Goal: Task Accomplishment & Management: Manage account settings

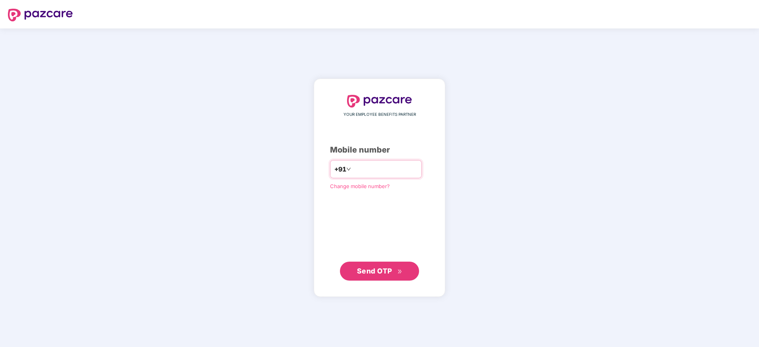
type input "**********"
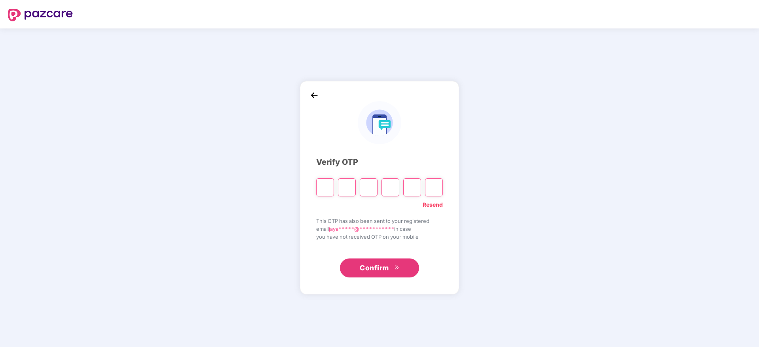
paste input "*"
type input "*"
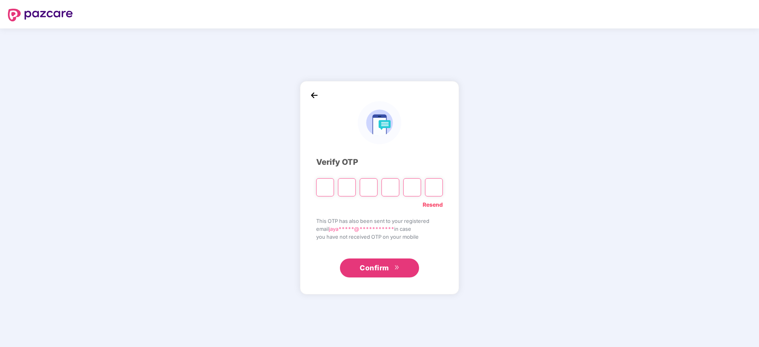
type input "*"
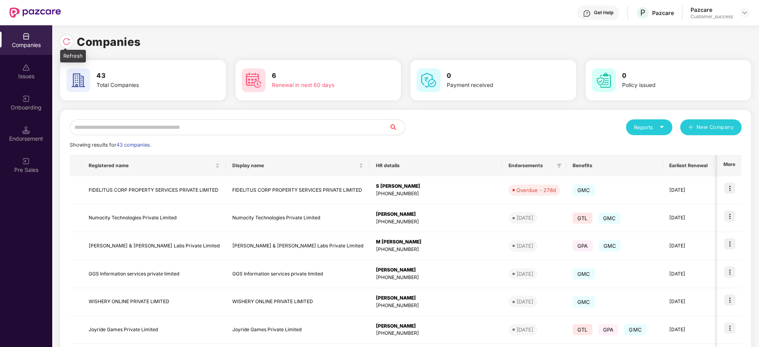
click at [68, 41] on img at bounding box center [67, 42] width 8 height 8
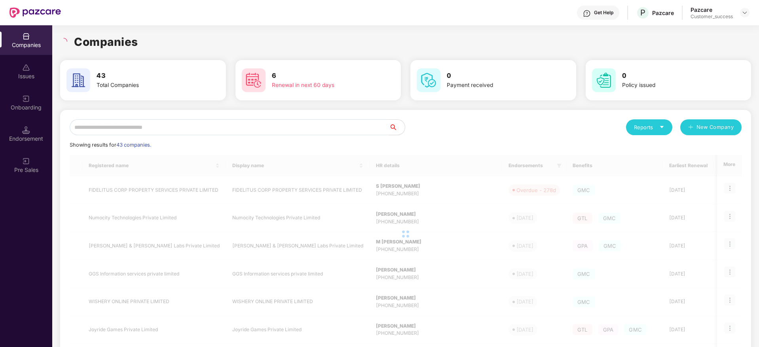
click at [135, 42] on h1 "Companies" at bounding box center [106, 41] width 64 height 17
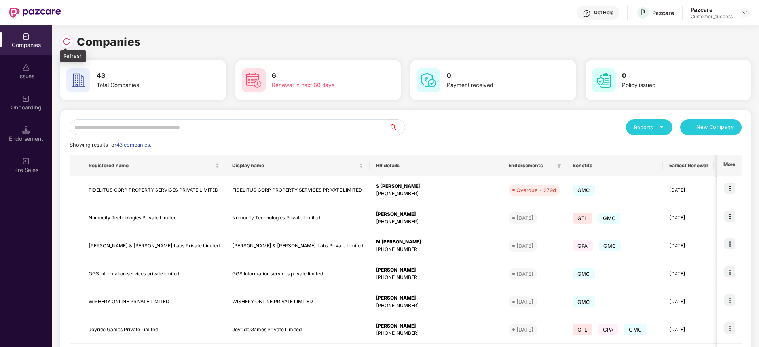
click at [66, 40] on img at bounding box center [67, 42] width 8 height 8
drag, startPoint x: 145, startPoint y: 43, endPoint x: 65, endPoint y: 42, distance: 79.9
click at [65, 42] on div "Companies" at bounding box center [405, 41] width 691 height 17
click at [65, 42] on img at bounding box center [67, 42] width 8 height 8
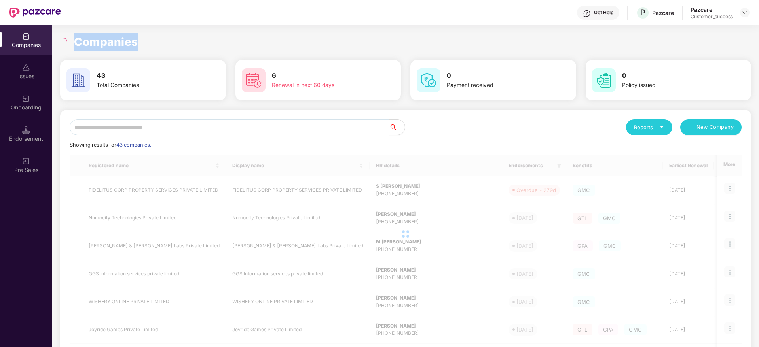
click at [104, 43] on h1 "Companies" at bounding box center [106, 41] width 64 height 17
click at [174, 48] on div "Companies" at bounding box center [405, 41] width 691 height 17
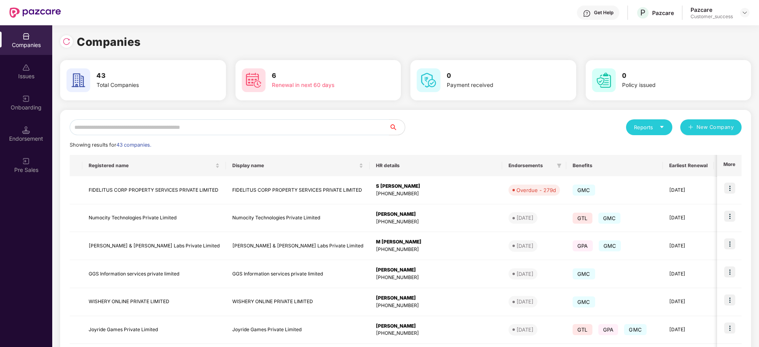
click at [225, 126] on input "text" at bounding box center [229, 127] width 319 height 16
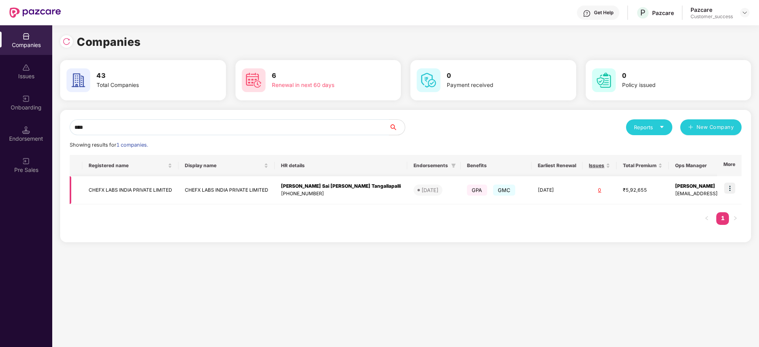
type input "****"
click at [732, 186] on img at bounding box center [729, 188] width 11 height 11
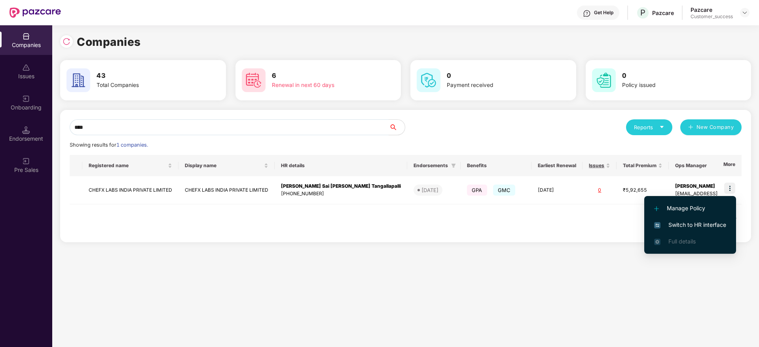
click at [710, 225] on span "Switch to HR interface" at bounding box center [690, 225] width 72 height 9
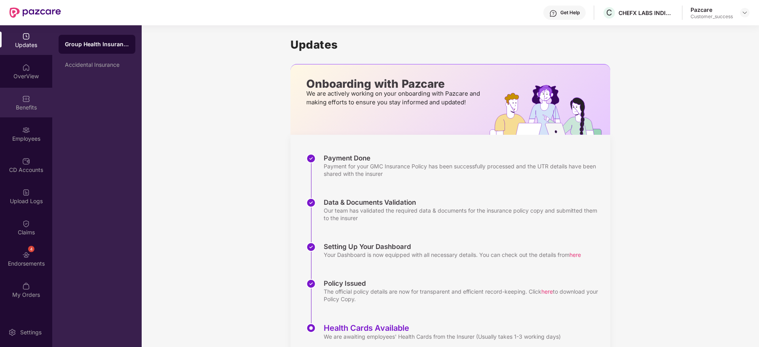
click at [20, 99] on div "Benefits" at bounding box center [26, 103] width 52 height 30
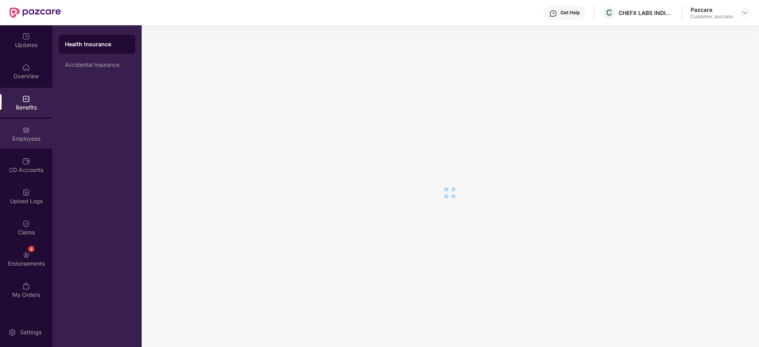
click at [23, 134] on img at bounding box center [26, 130] width 8 height 8
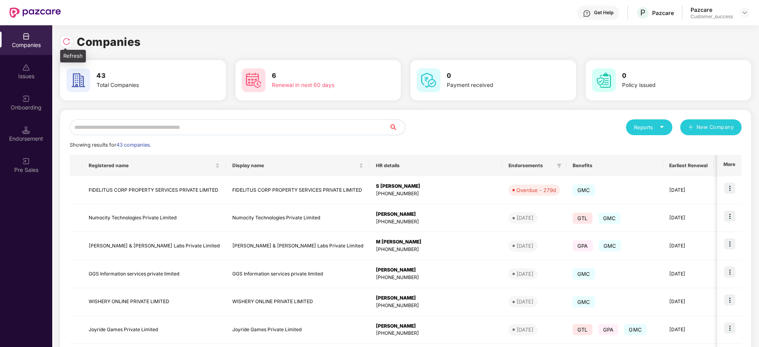
click at [62, 37] on div at bounding box center [66, 41] width 13 height 13
